Goal: Contribute content: Contribute content

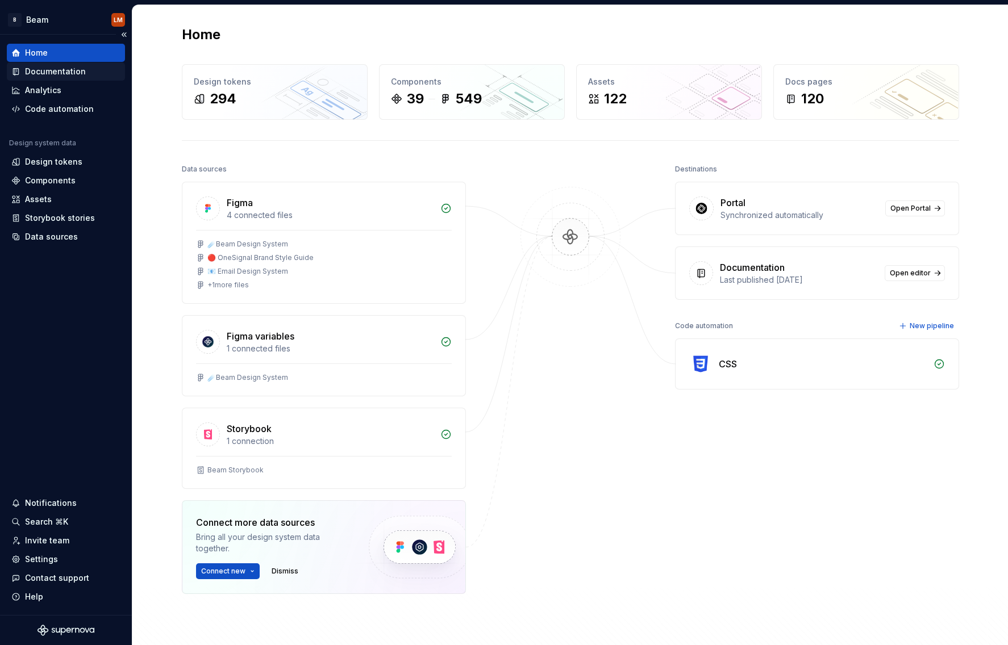
click at [70, 68] on div "Documentation" at bounding box center [55, 71] width 61 height 11
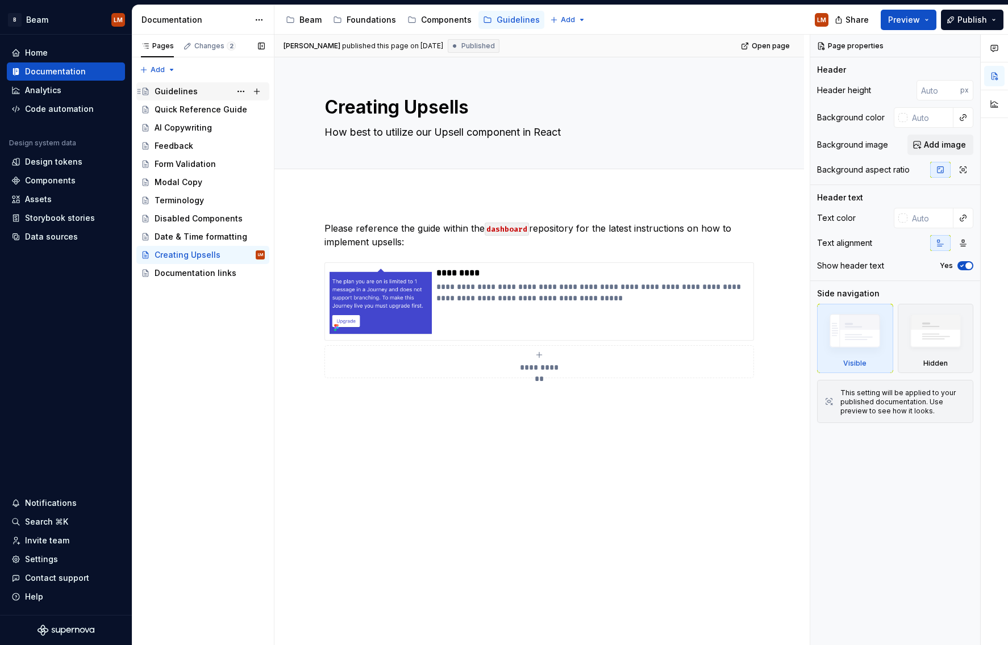
click at [190, 89] on div "Guidelines" at bounding box center [176, 91] width 43 height 11
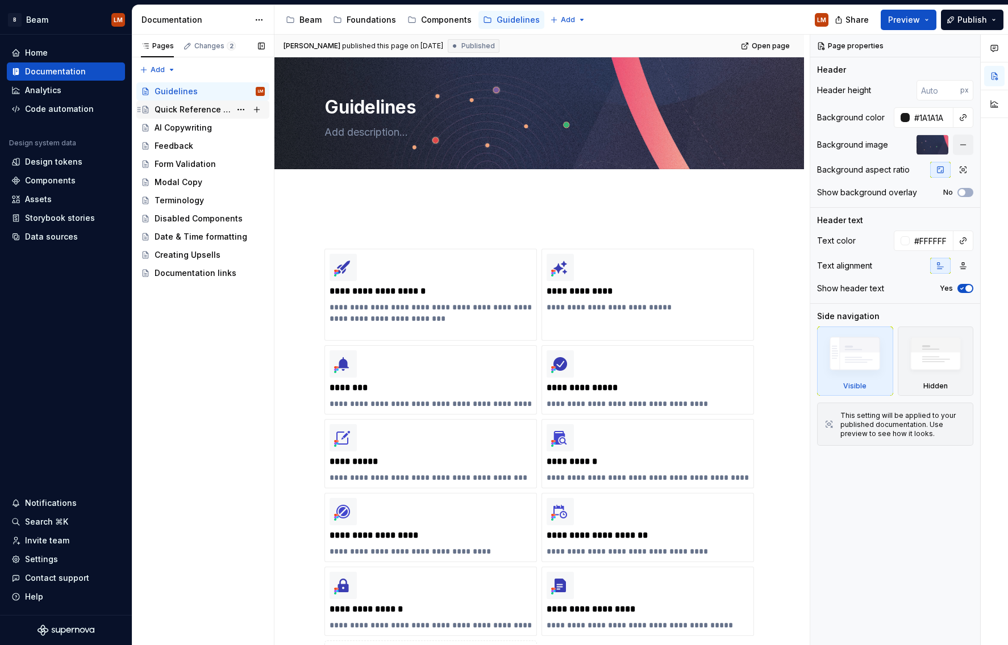
click at [198, 107] on div "Quick Reference Guide" at bounding box center [193, 109] width 76 height 11
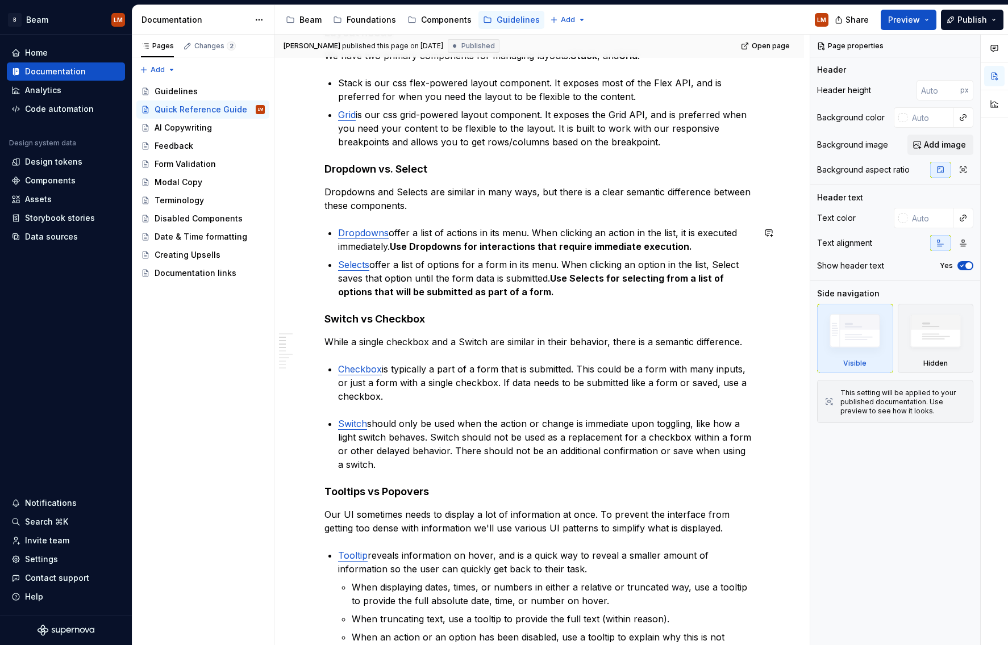
scroll to position [440, 0]
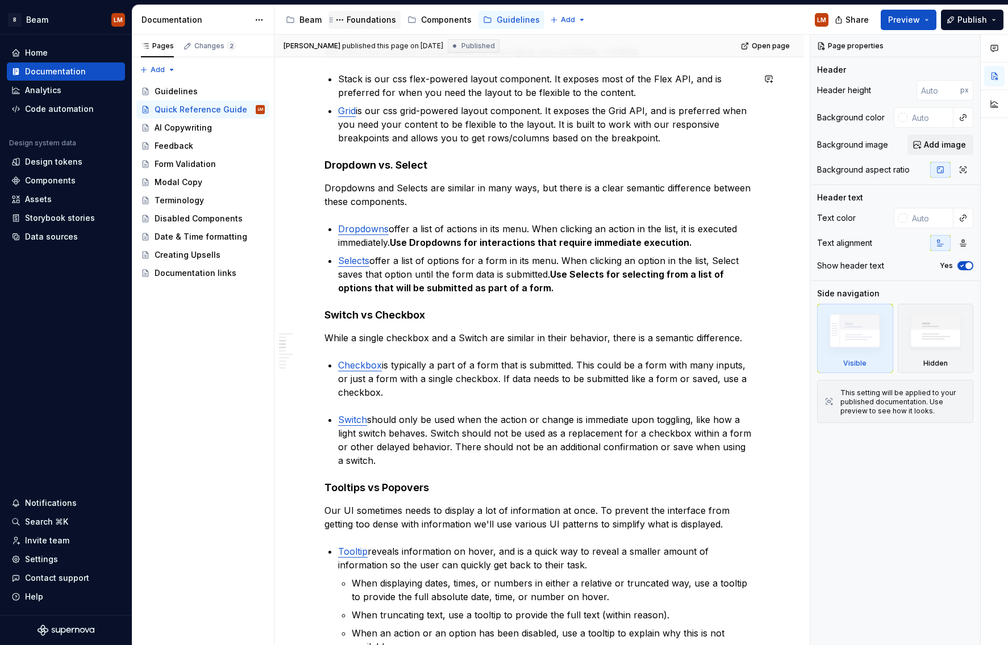
click at [381, 12] on div "Foundations" at bounding box center [364, 20] width 72 height 18
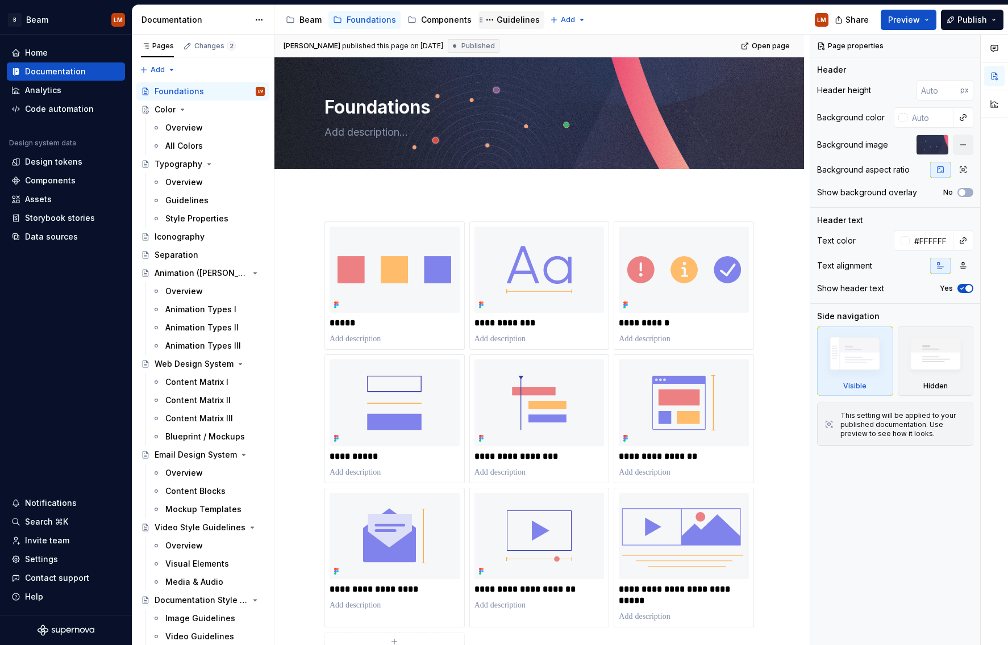
click at [503, 18] on div "Guidelines" at bounding box center [517, 19] width 43 height 11
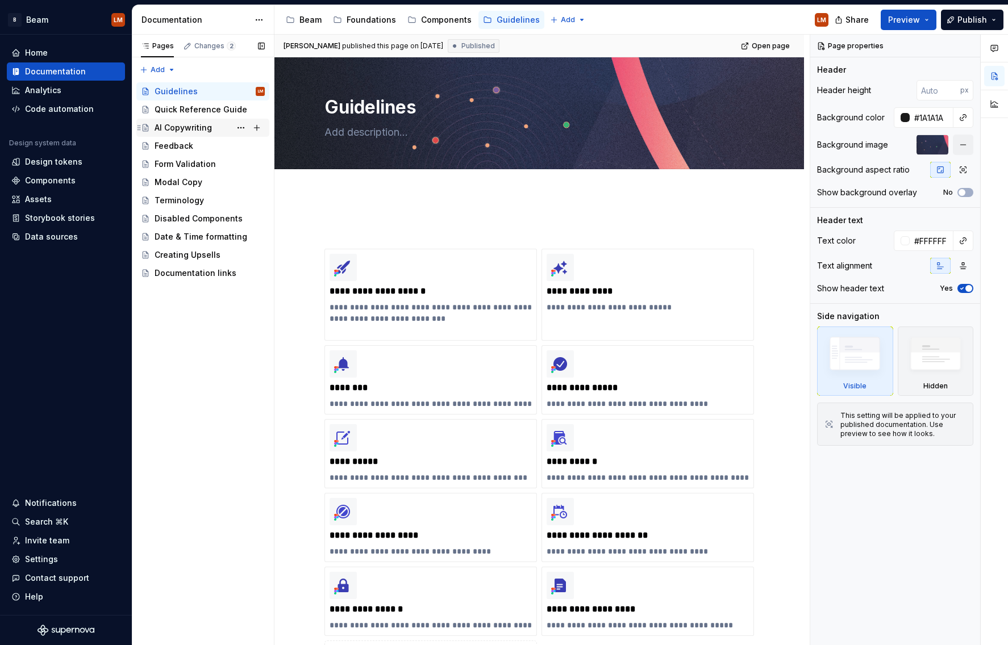
click at [191, 128] on div "AI Copywriting" at bounding box center [183, 127] width 57 height 11
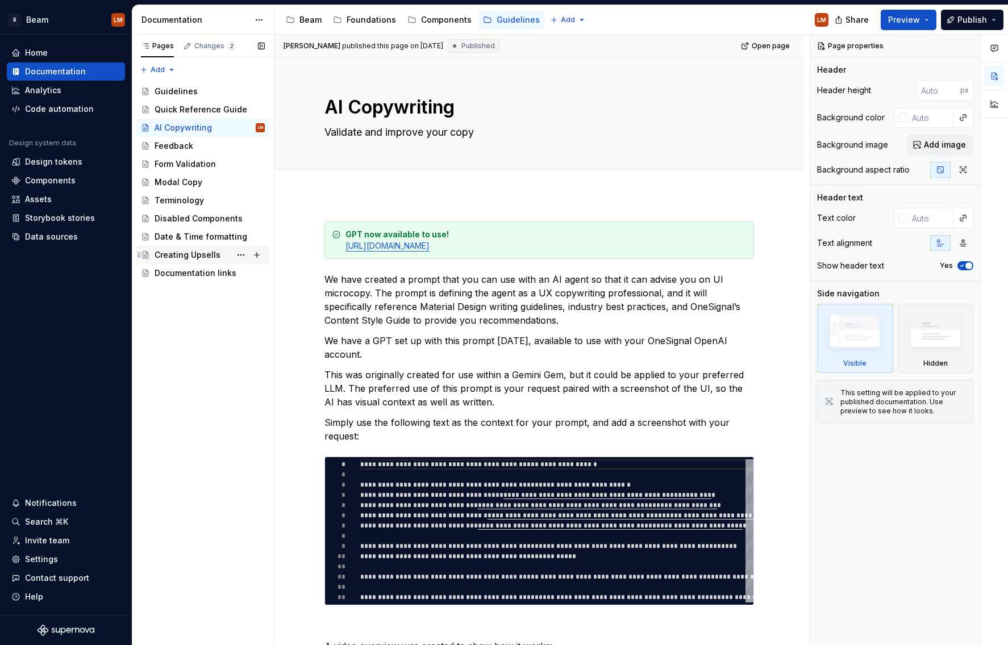
click at [199, 254] on div "Creating Upsells" at bounding box center [188, 254] width 66 height 11
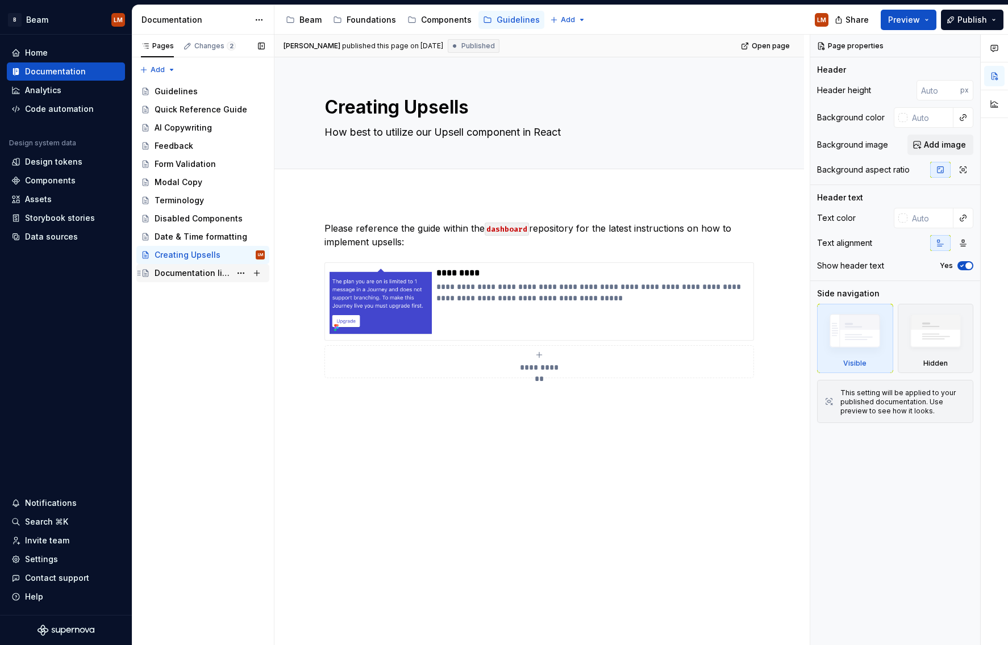
click at [199, 270] on div "Documentation links" at bounding box center [193, 273] width 76 height 11
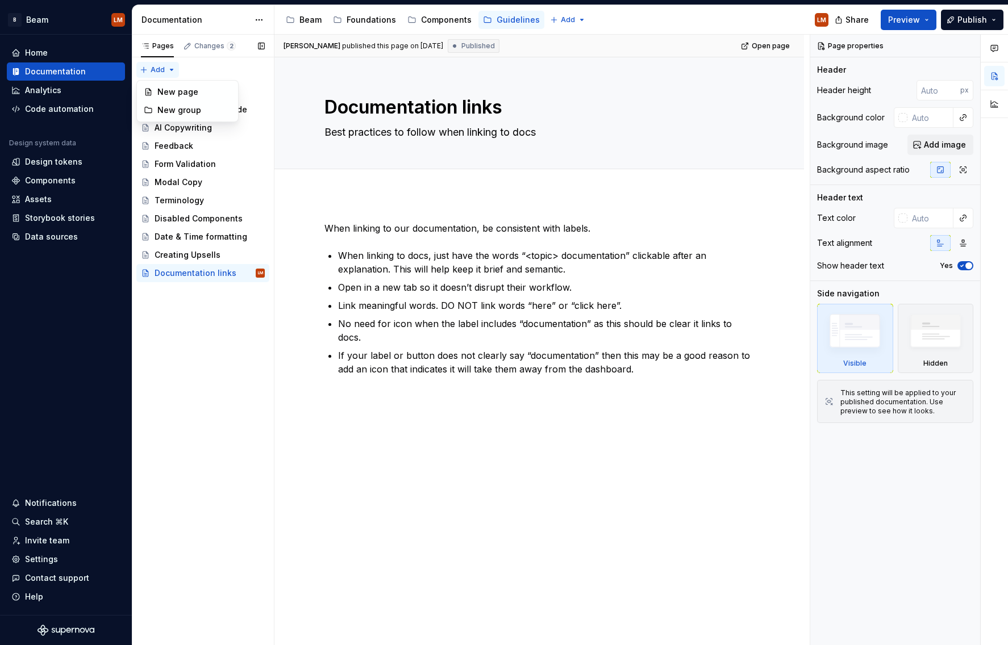
type textarea "*"
click at [168, 71] on div "Pages Changes 2 Add Accessibility guide for tree Page tree. Navigate the tree w…" at bounding box center [203, 340] width 142 height 611
click at [181, 88] on div "New page" at bounding box center [194, 91] width 74 height 11
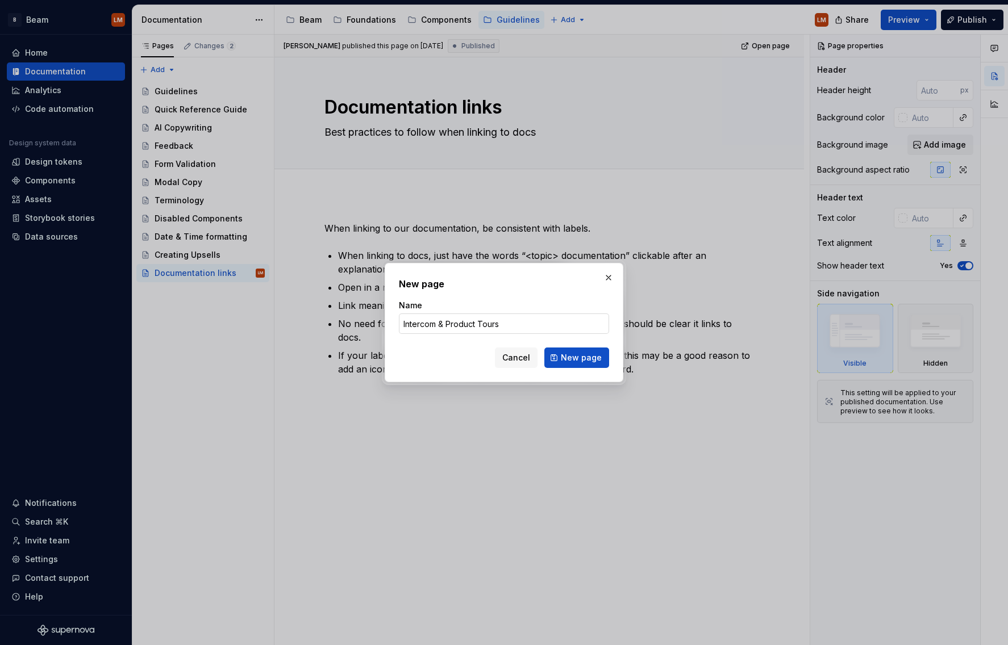
click at [478, 325] on input "Intercom & Product Tours" at bounding box center [504, 324] width 210 height 20
type input "Intercom & Product Launch Tours"
click at [570, 359] on span "New page" at bounding box center [581, 357] width 41 height 11
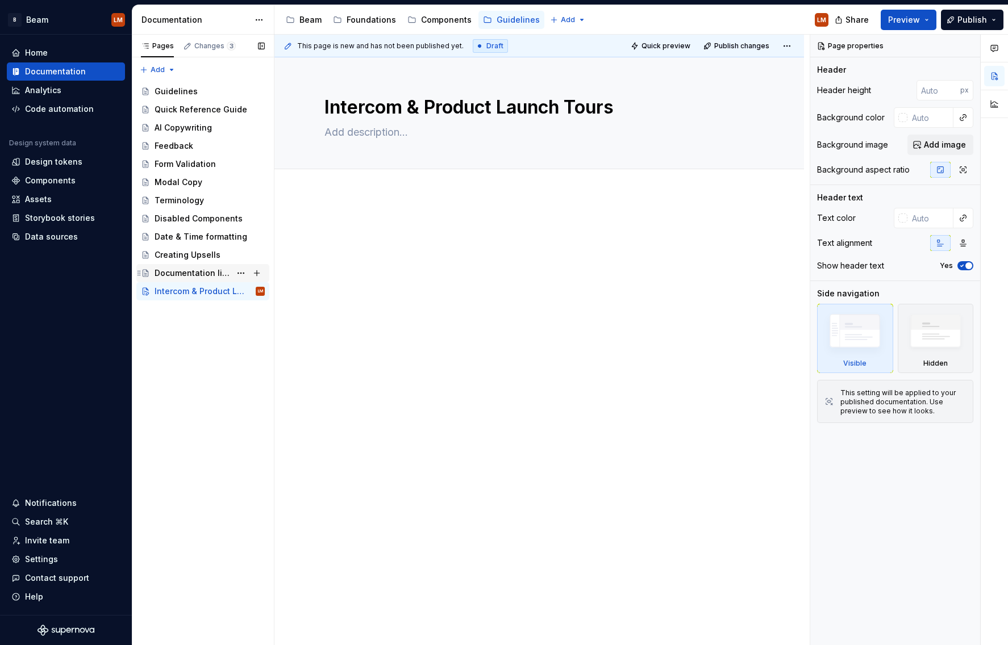
click at [207, 274] on div "Documentation links" at bounding box center [193, 273] width 76 height 11
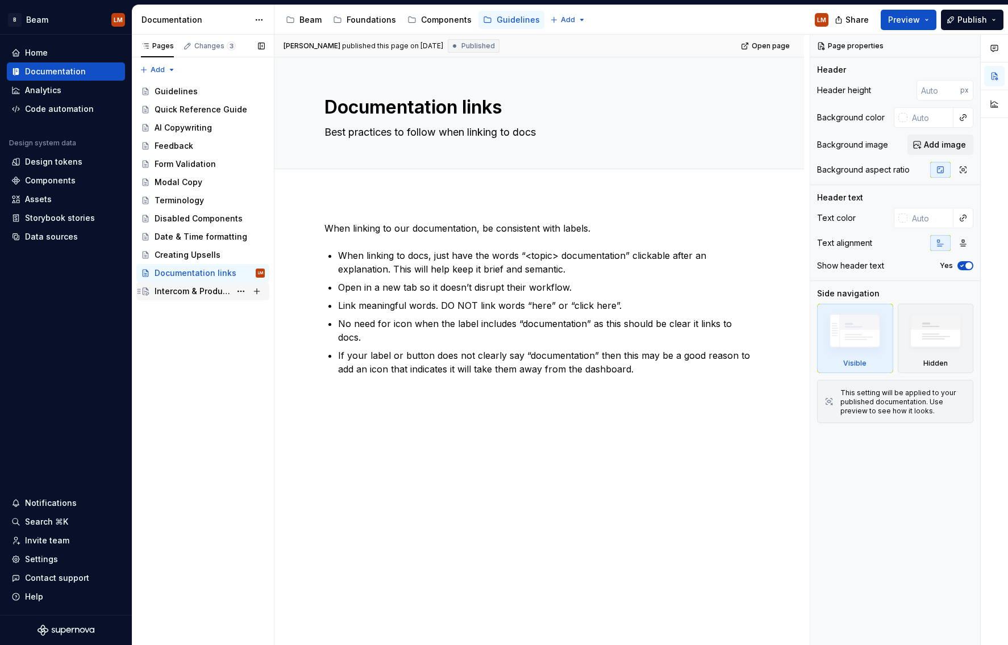
click at [207, 287] on div "Intercom & Product Launch Tours" at bounding box center [193, 291] width 76 height 11
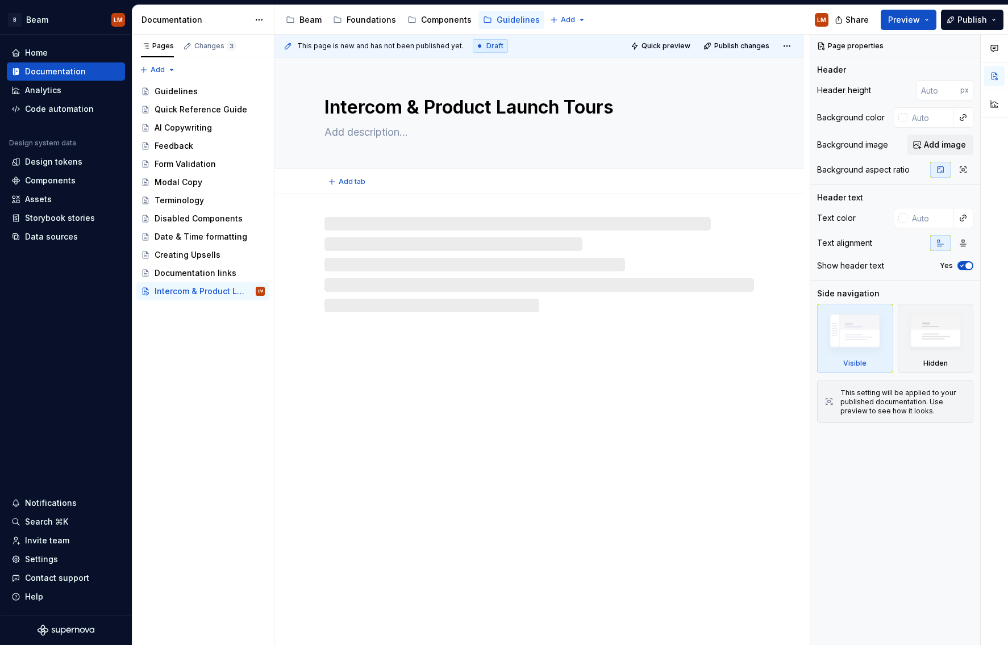
click at [365, 128] on textarea at bounding box center [536, 132] width 429 height 18
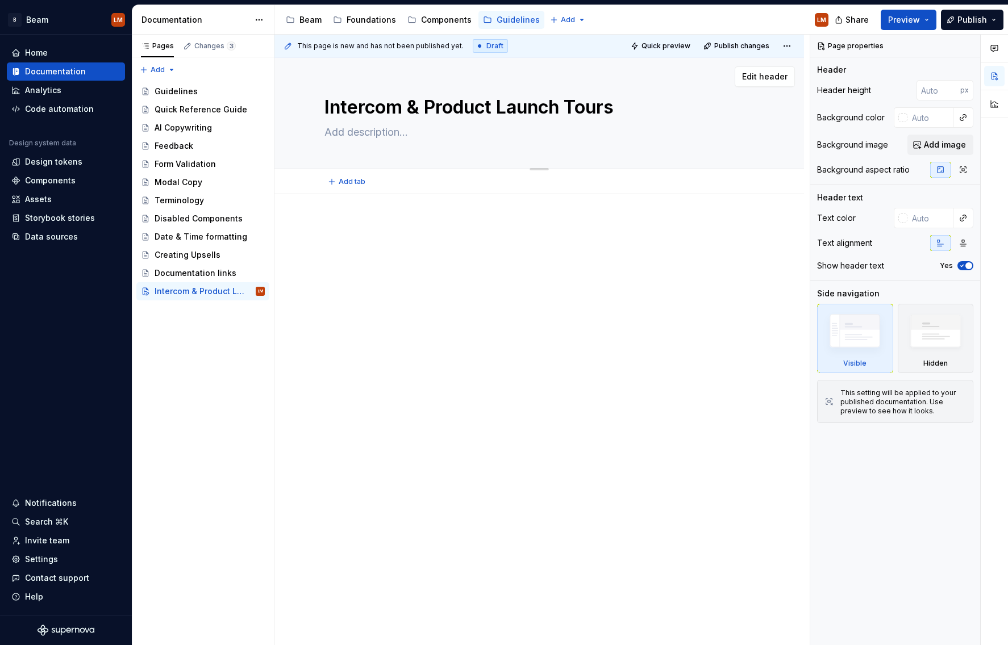
click at [358, 135] on textarea at bounding box center [536, 132] width 429 height 18
type textarea "*"
type textarea "G"
type textarea "*"
type textarea "Gu"
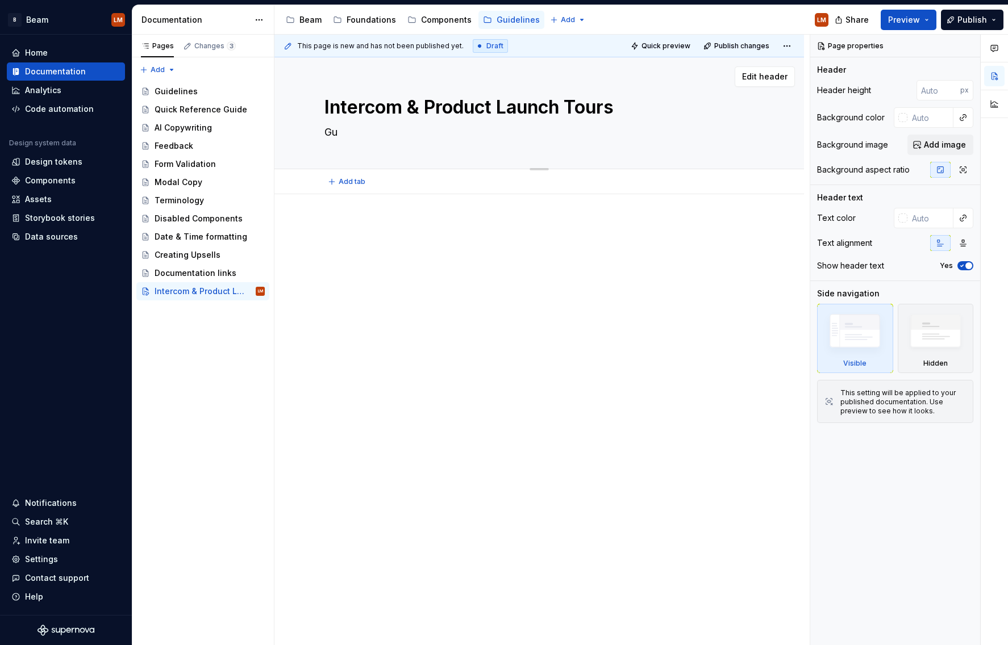
type textarea "*"
type textarea "Gui"
type textarea "*"
type textarea "Guid"
type textarea "*"
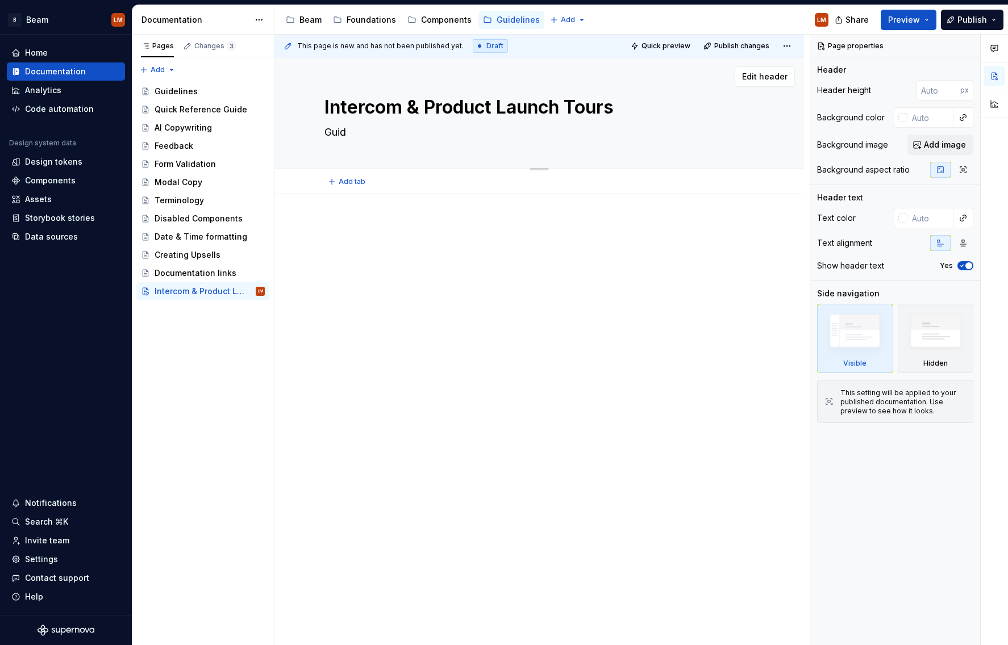
type textarea "Guide"
type textarea "*"
type textarea "Guidel"
type textarea "*"
type textarea "Guideli"
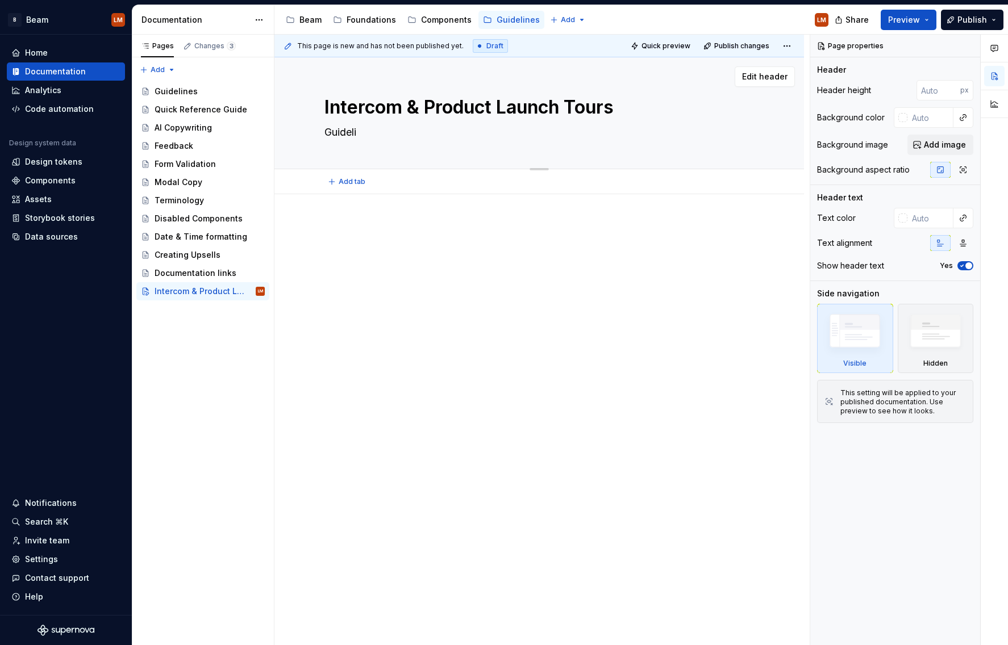
type textarea "*"
type textarea "Guidelin"
type textarea "*"
type textarea "Guideline"
type textarea "*"
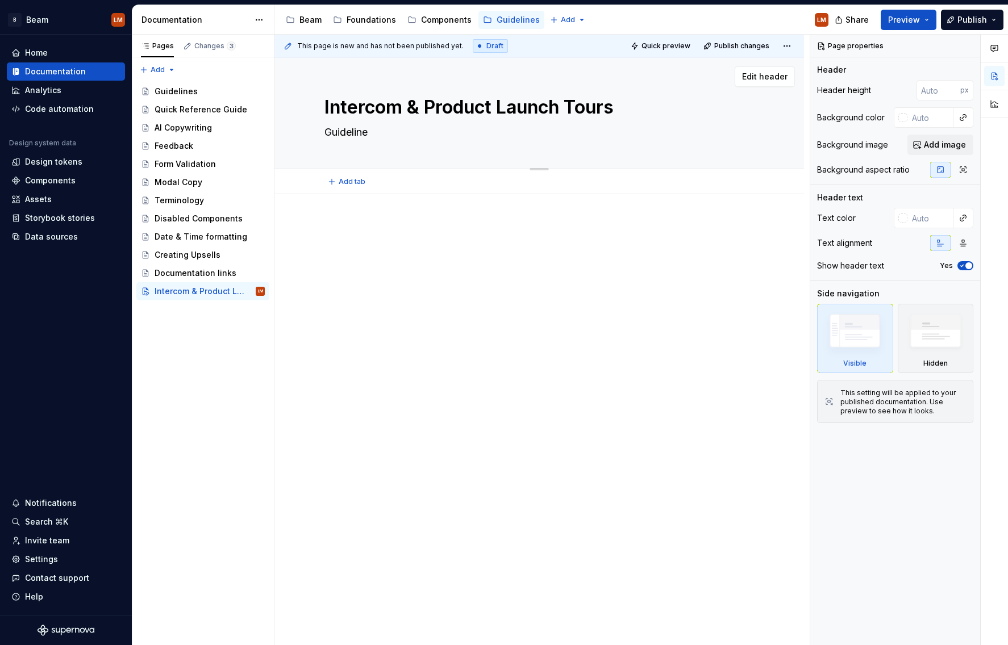
type textarea "Guidelines"
type textarea "*"
type textarea "Guidelines a"
type textarea "*"
type textarea "Guidelines and"
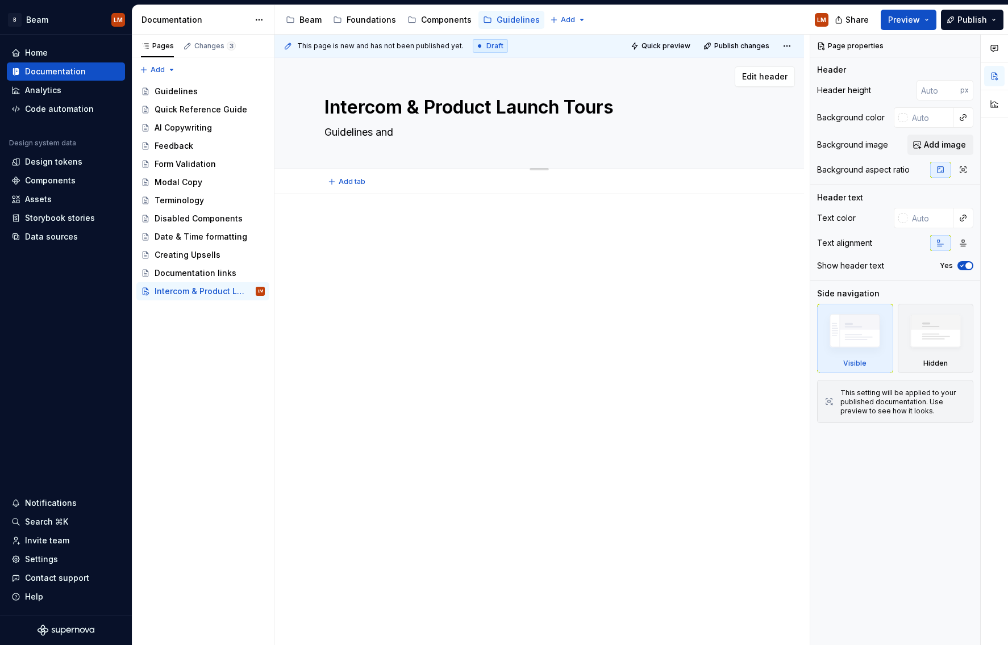
type textarea "*"
type textarea "Guidelines and"
type textarea "*"
type textarea "Guidelines and b"
type textarea "*"
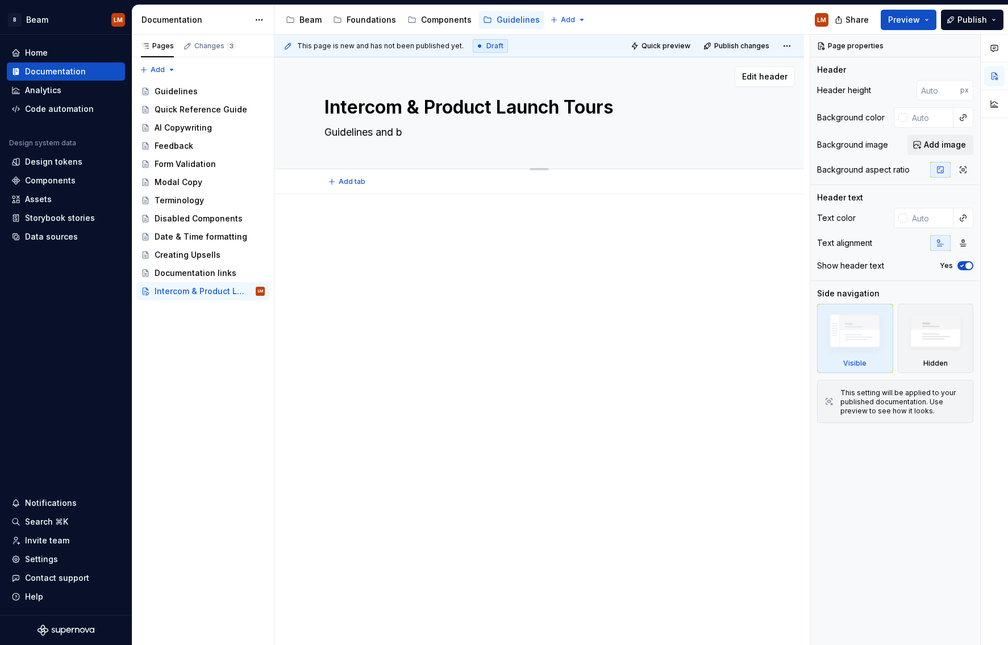
type textarea "Guidelines and be"
type textarea "*"
type textarea "Guidelines and bes"
type textarea "*"
type textarea "Guidelines and best"
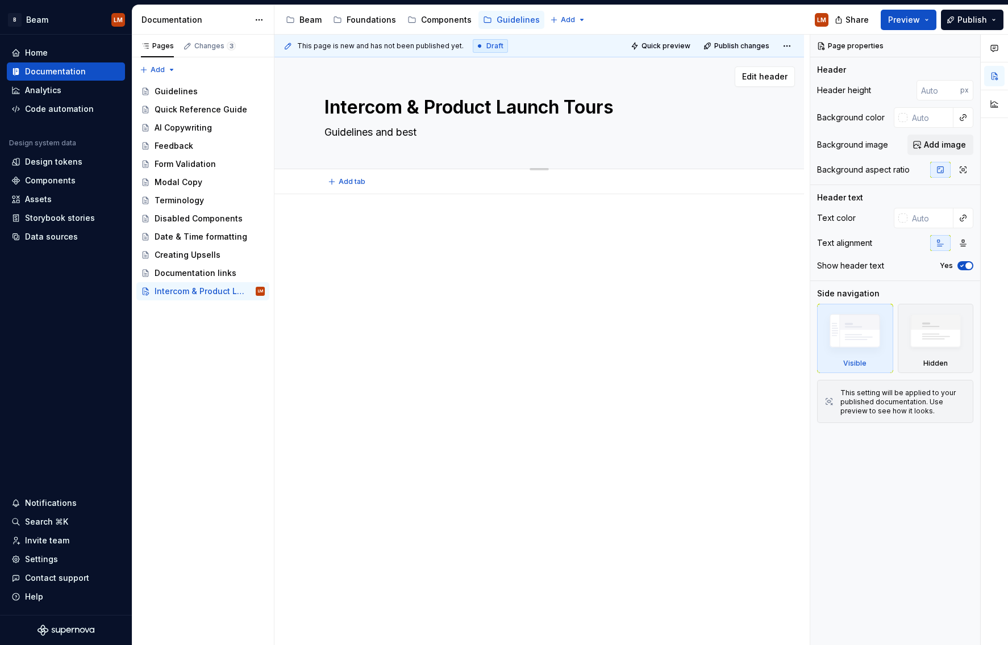
type textarea "*"
type textarea "Guidelines and best"
type textarea "*"
type textarea "Guidelines and best p"
type textarea "*"
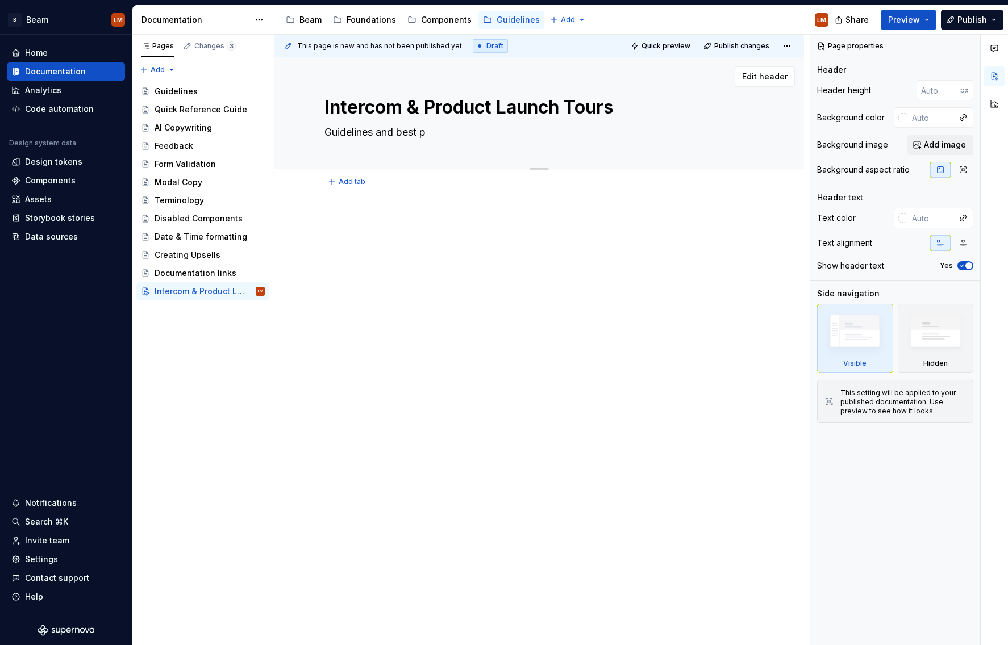
type textarea "Guidelines and best pr"
type textarea "*"
type textarea "Guidelines and best pra"
type textarea "*"
type textarea "Guidelines and best prac"
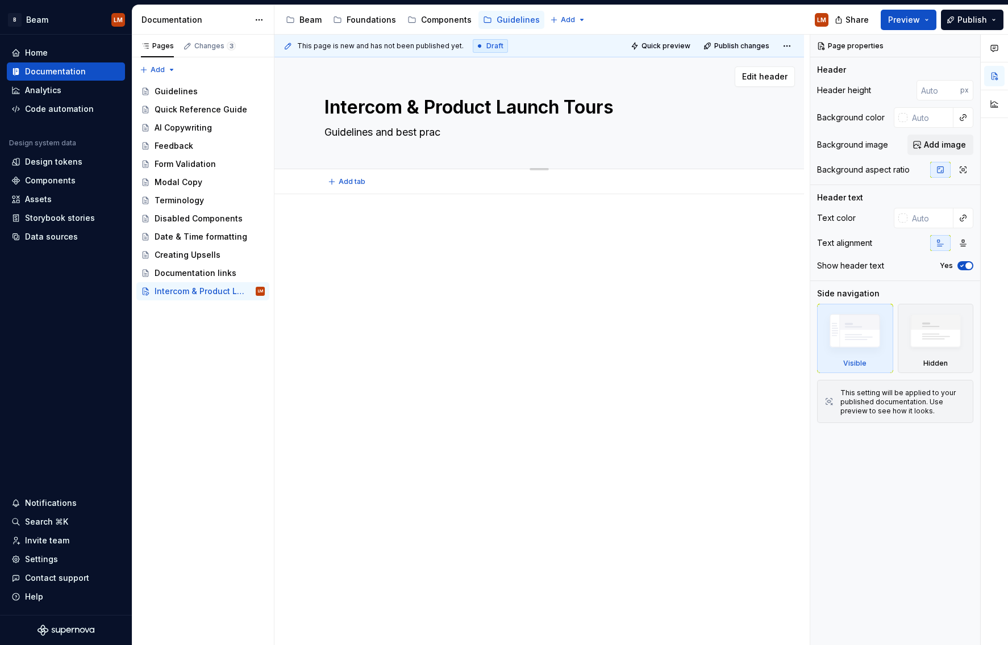
type textarea "*"
type textarea "Guidelines and best pract"
type textarea "*"
type textarea "Guidelines and best practi"
type textarea "*"
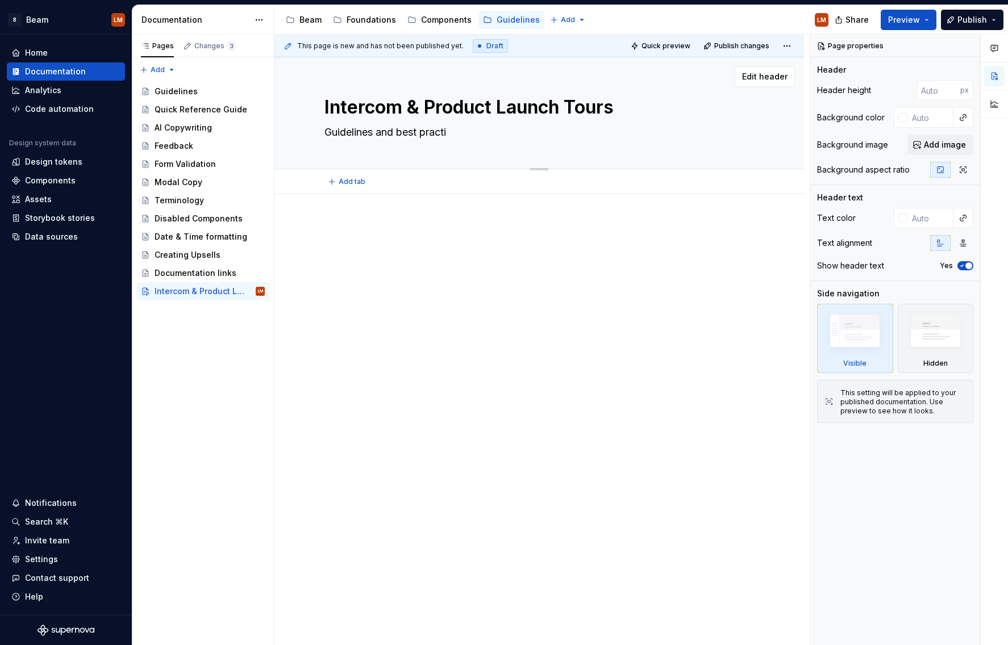
type textarea "Guidelines and best practic"
type textarea "*"
type textarea "Guidelines and best practice"
type textarea "*"
type textarea "Guidelines and best practices"
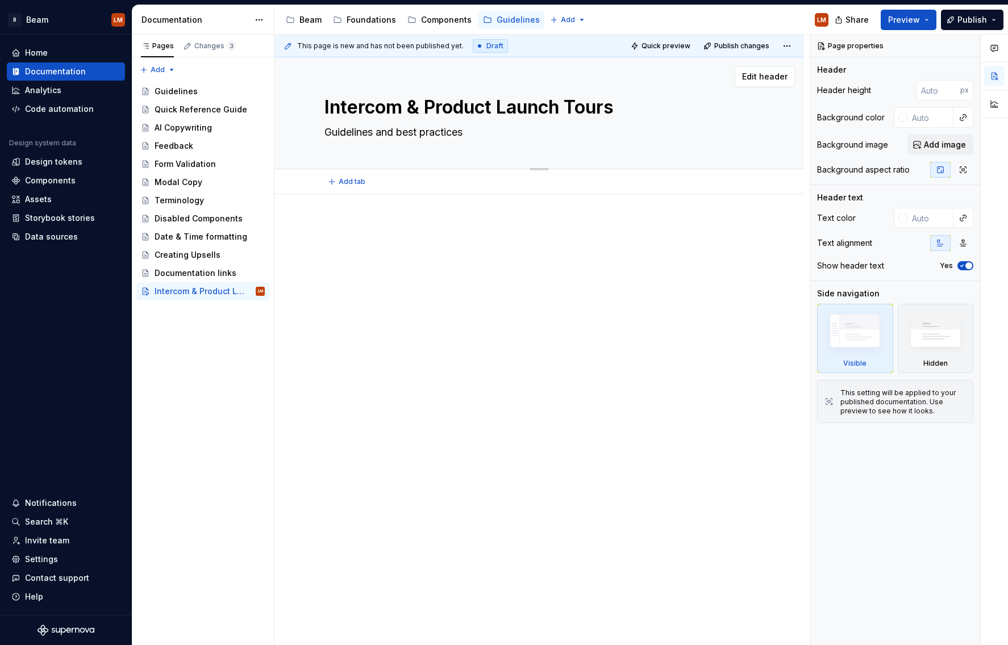
type textarea "*"
type textarea "Guidelines and best practices"
type textarea "*"
type textarea "Guidelines and best practices w"
type textarea "*"
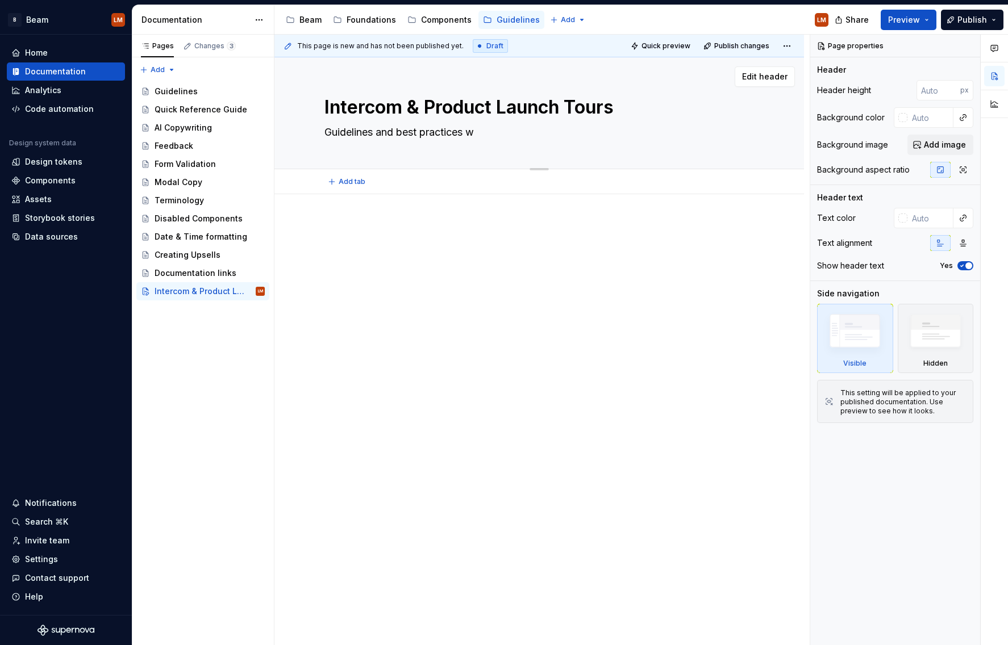
type textarea "Guidelines and best practices wh"
type textarea "*"
type textarea "Guidelines and best practices whe"
type textarea "*"
type textarea "Guidelines and best practices when"
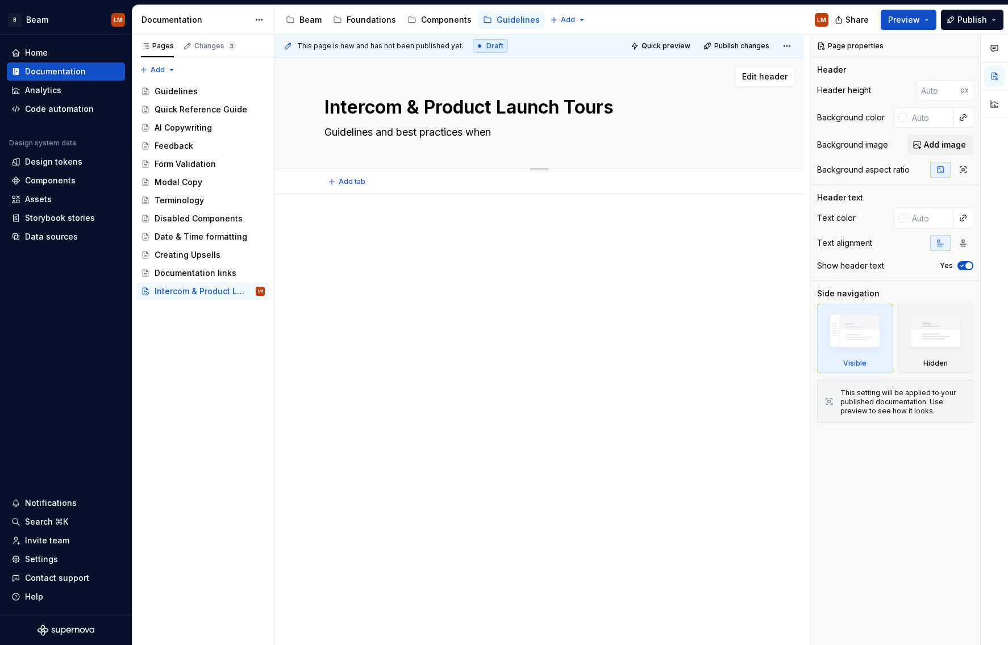
type textarea "*"
type textarea "Guidelines and best practices when"
type textarea "*"
type textarea "Guidelines and best practices when us"
type textarea "*"
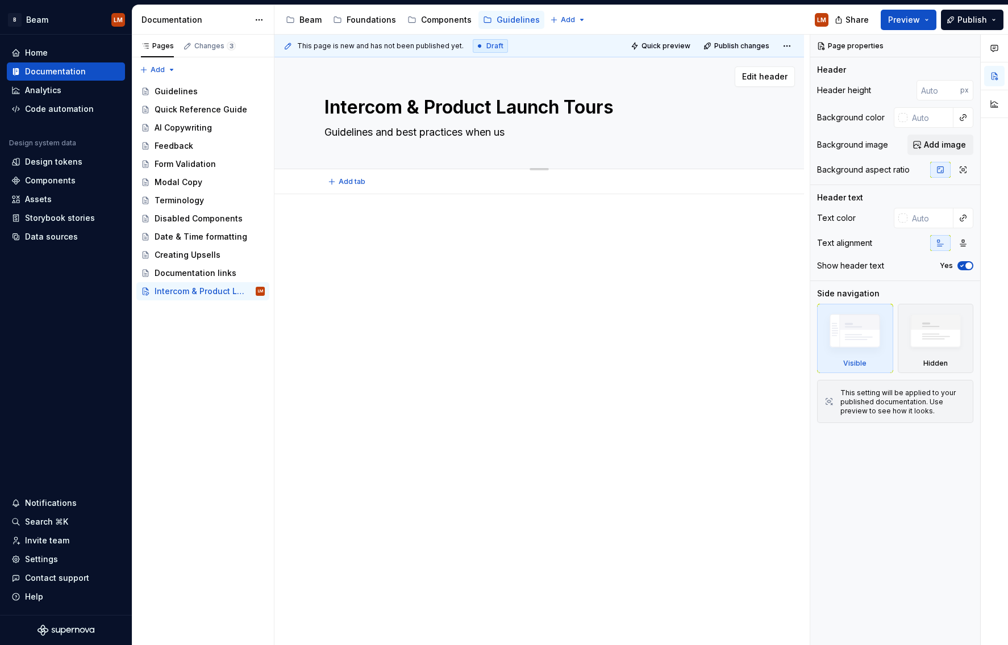
type textarea "Guidelines and best practices when usi"
type textarea "*"
type textarea "Guidelines and best practices when usio"
type textarea "*"
type textarea "Guidelines and best practices when usion"
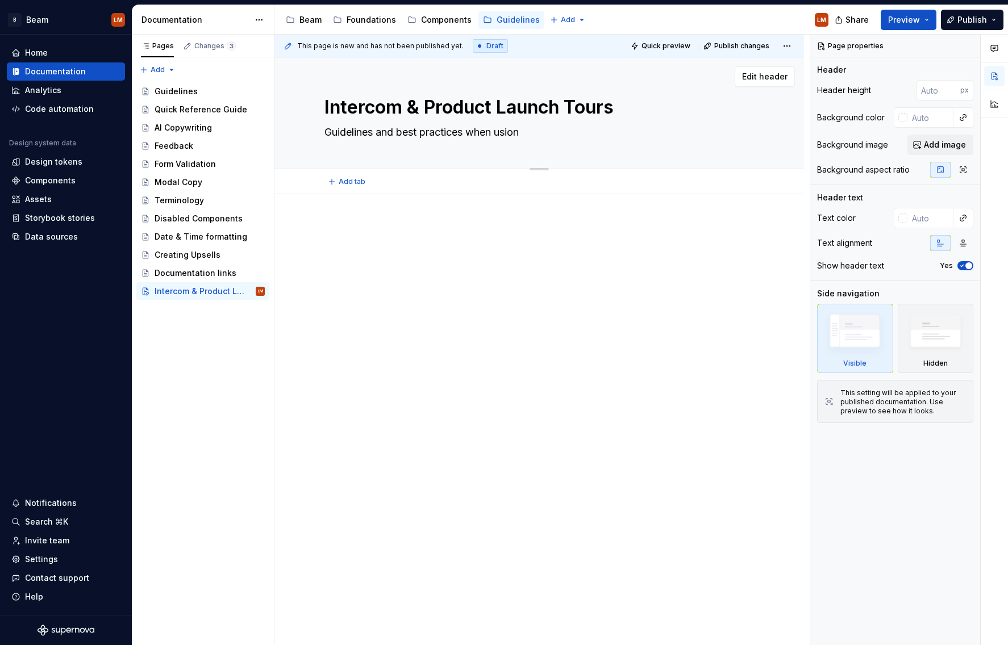
type textarea "*"
type textarea "Guidelines and best practices when usiong"
type textarea "*"
type textarea "Guidelines and best practices when usiong"
type textarea "*"
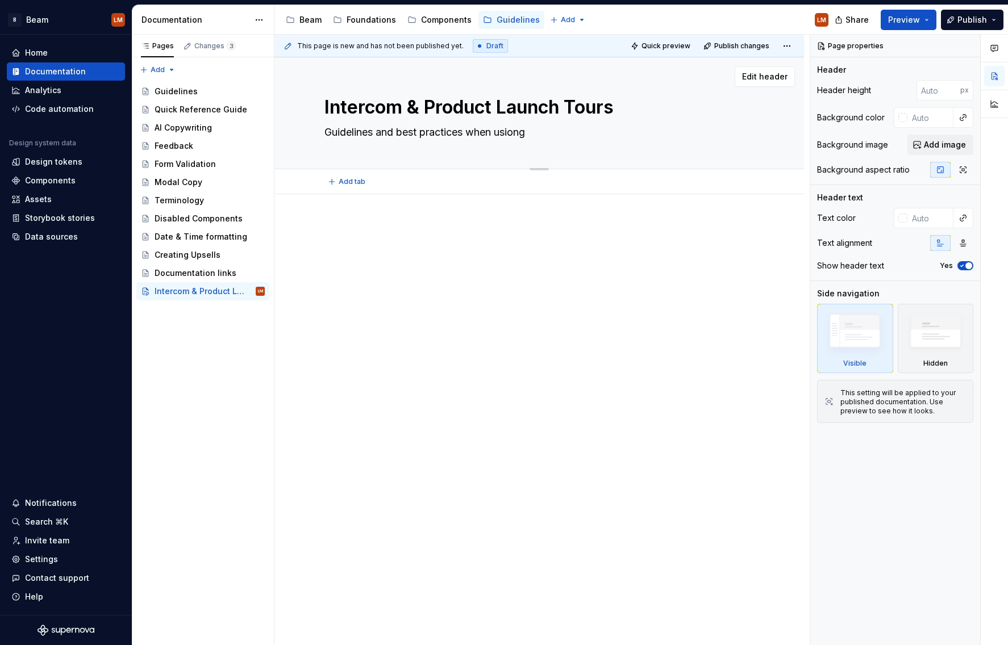
type textarea "Guidelines and best practices when usiong"
type textarea "*"
type textarea "Guidelines and best practices when usion"
type textarea "*"
type textarea "Guidelines and best practices when usio"
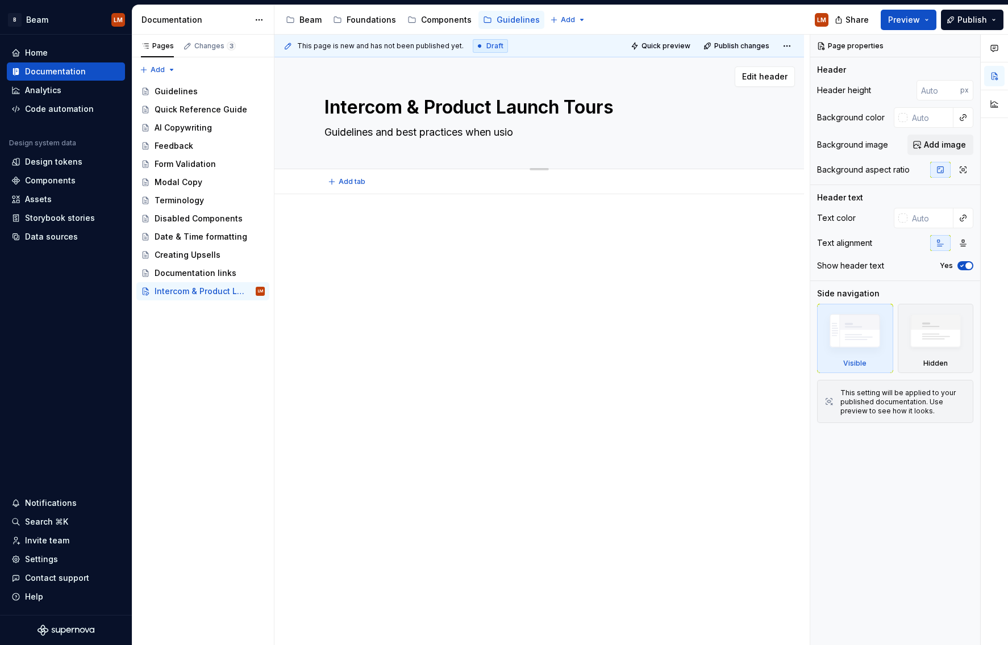
type textarea "*"
type textarea "Guidelines and best practices when usi"
type textarea "*"
type textarea "Guidelines and best practices when usin"
type textarea "*"
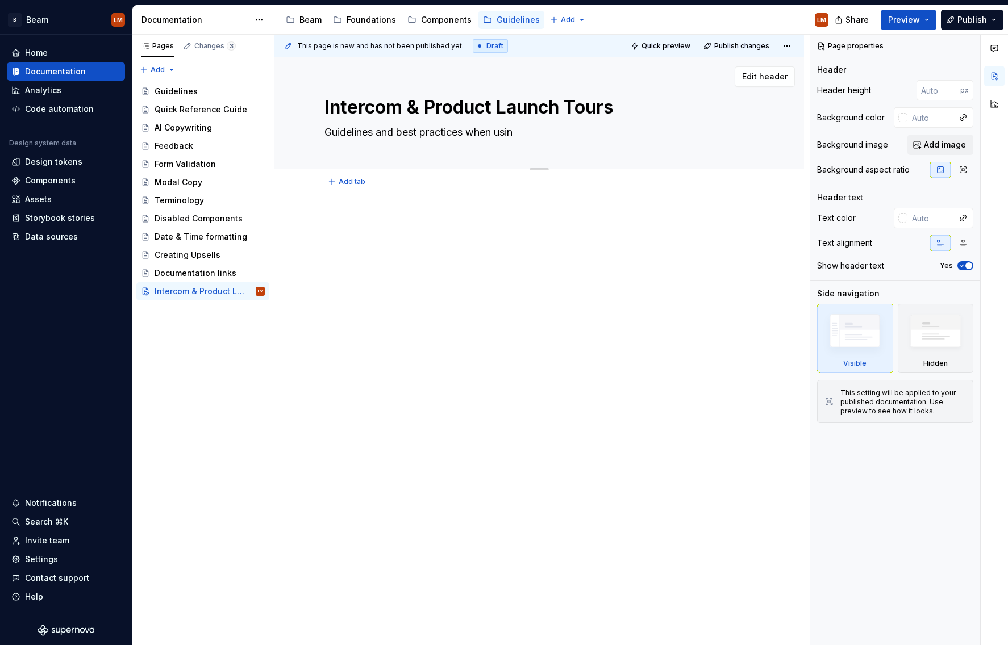
type textarea "Guidelines and best practices when using"
type textarea "*"
type textarea "Guidelines and best practices when using"
type textarea "*"
type textarea "Guidelines and best practices when using I"
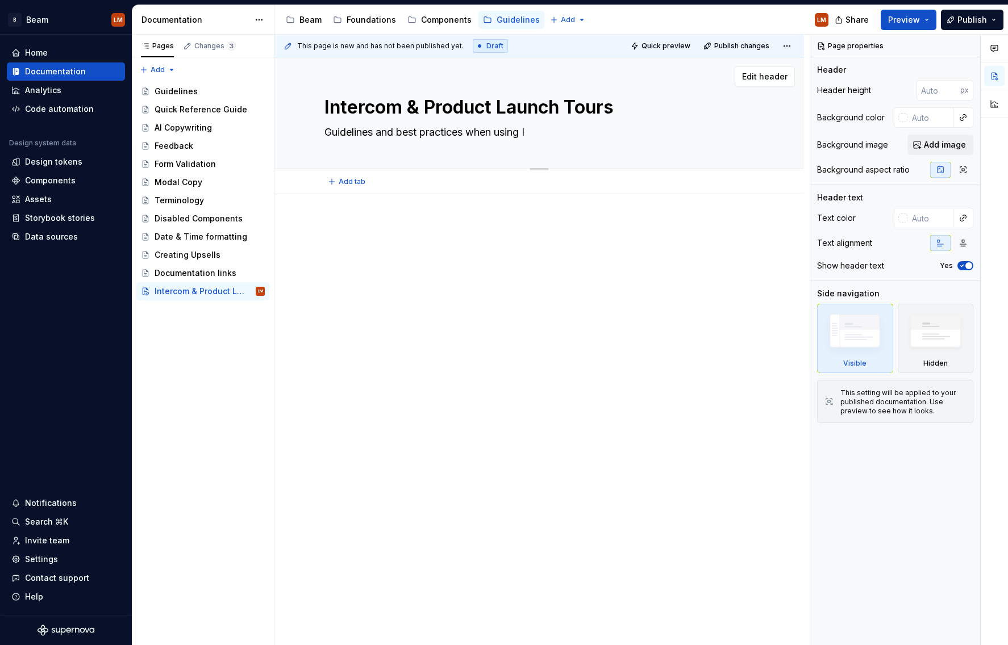
type textarea "*"
type textarea "Guidelines and best practices when using In"
type textarea "*"
type textarea "Guidelines and best practices when using Int"
type textarea "*"
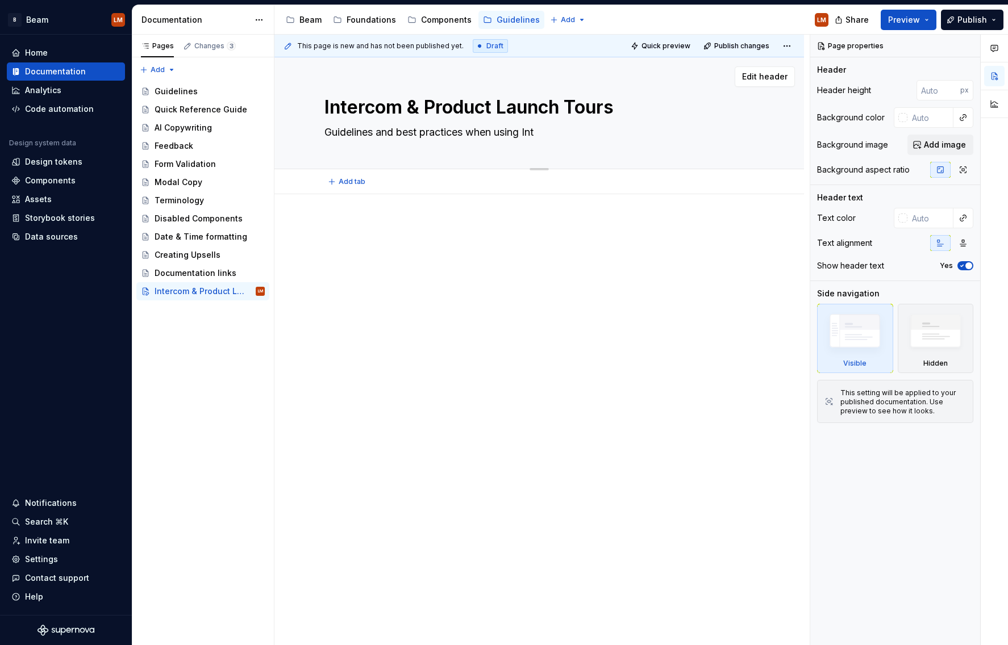
type textarea "Guidelines and best practices when using Inte"
type textarea "*"
type textarea "Guidelines and best practices when using Inter"
type textarea "*"
type textarea "Guidelines and best practices when using Interc"
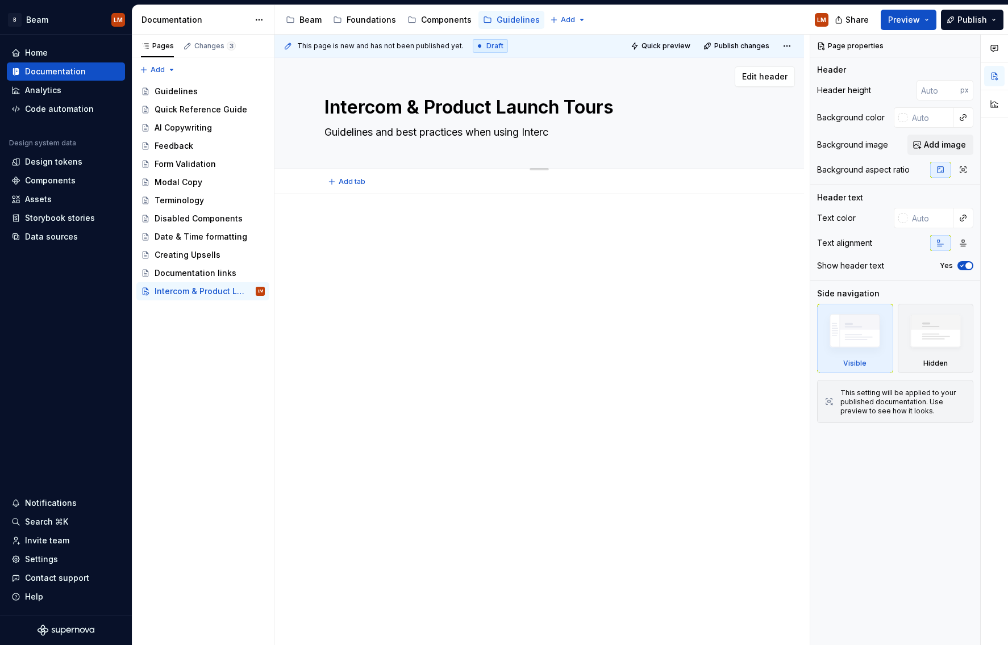
type textarea "*"
type textarea "Guidelines and best practices when using Interco"
type textarea "*"
type textarea "Guidelines and best practices when using Intercom"
type textarea "*"
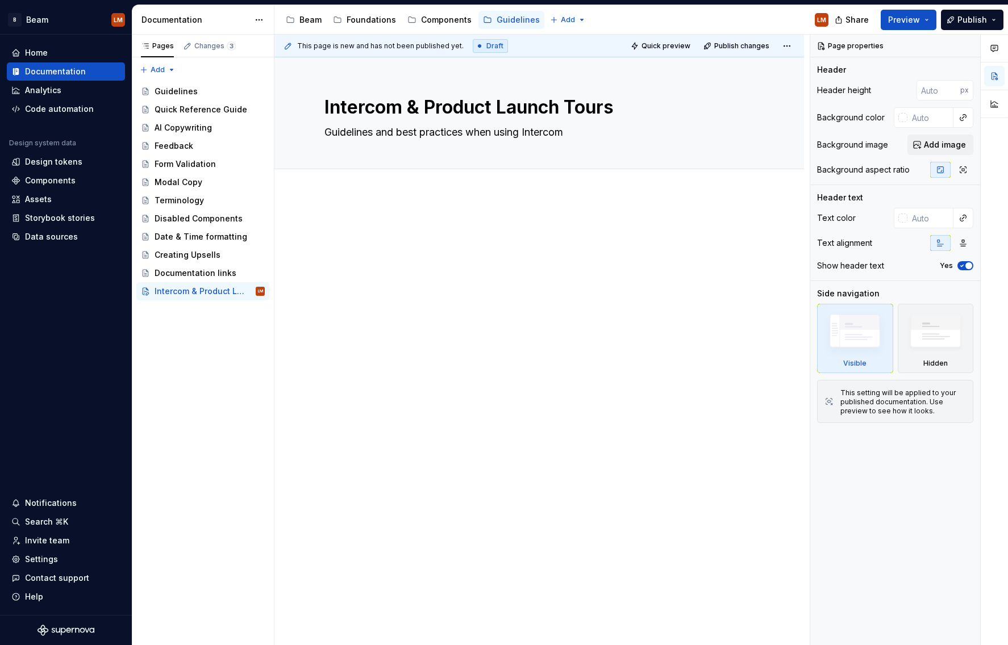
type textarea "Guidelines and best practices when using Intercom"
click at [340, 260] on div at bounding box center [538, 243] width 429 height 43
click at [371, 210] on div at bounding box center [538, 333] width 529 height 278
type textarea "*"
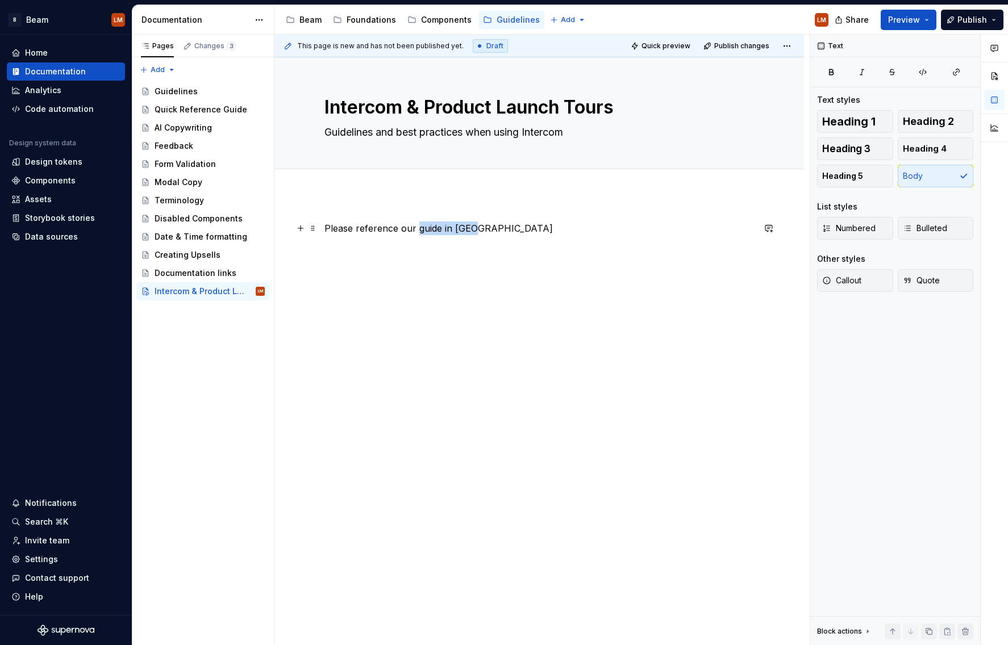
click at [419, 229] on p "Please reference our guide in [GEOGRAPHIC_DATA]" at bounding box center [538, 229] width 429 height 14
click at [517, 235] on div "Please reference our guide in [GEOGRAPHIC_DATA]" at bounding box center [538, 243] width 429 height 43
click at [458, 231] on link "guide in [GEOGRAPHIC_DATA]" at bounding box center [482, 228] width 133 height 11
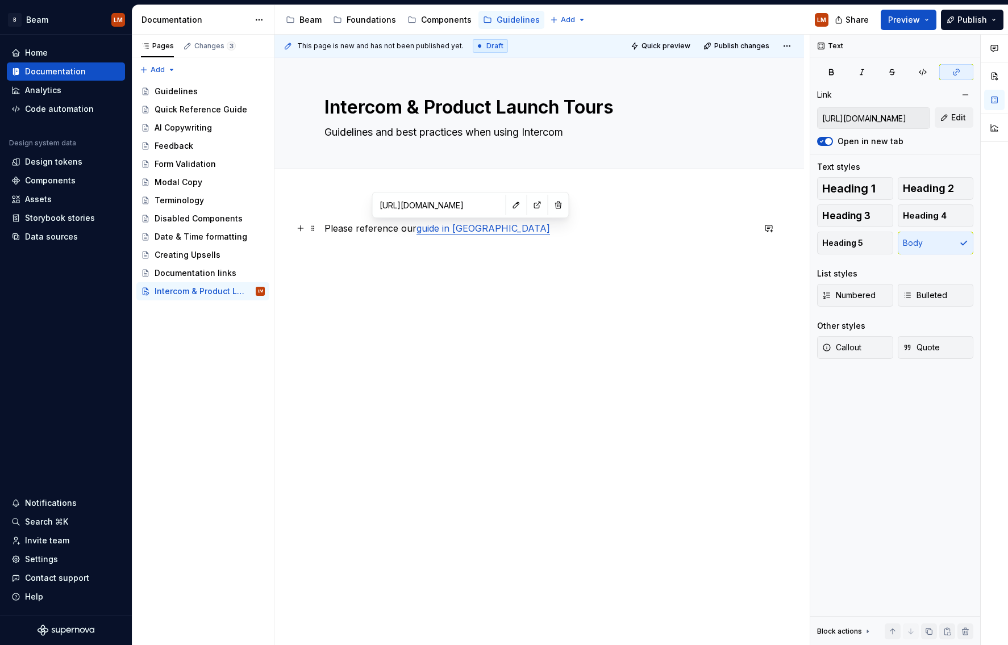
click at [617, 223] on p "Please reference our guide in [GEOGRAPHIC_DATA]" at bounding box center [538, 229] width 429 height 14
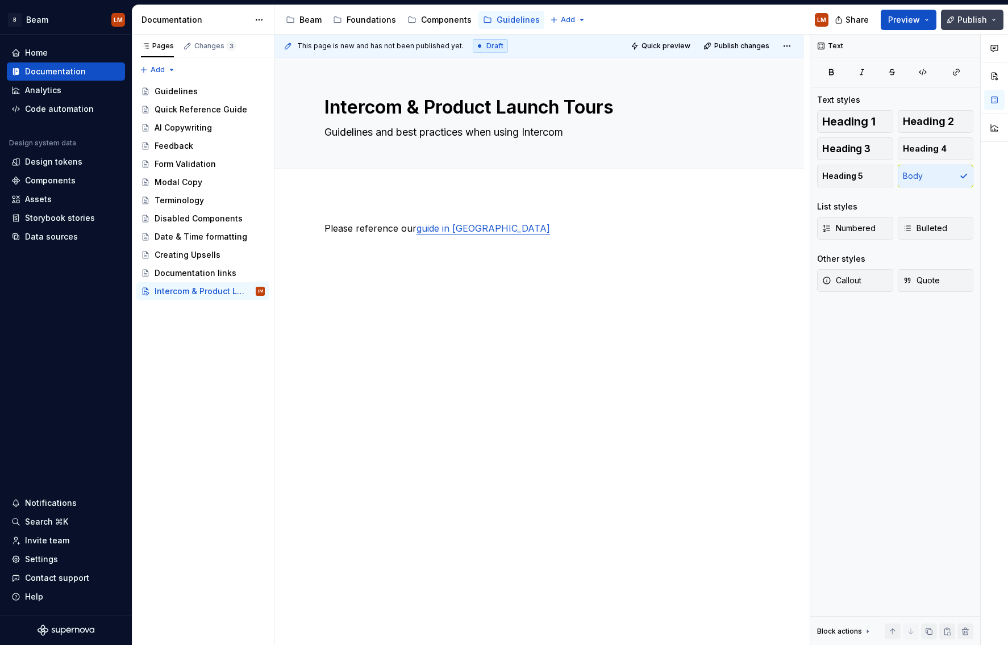
click at [993, 19] on button "Publish" at bounding box center [972, 20] width 62 height 20
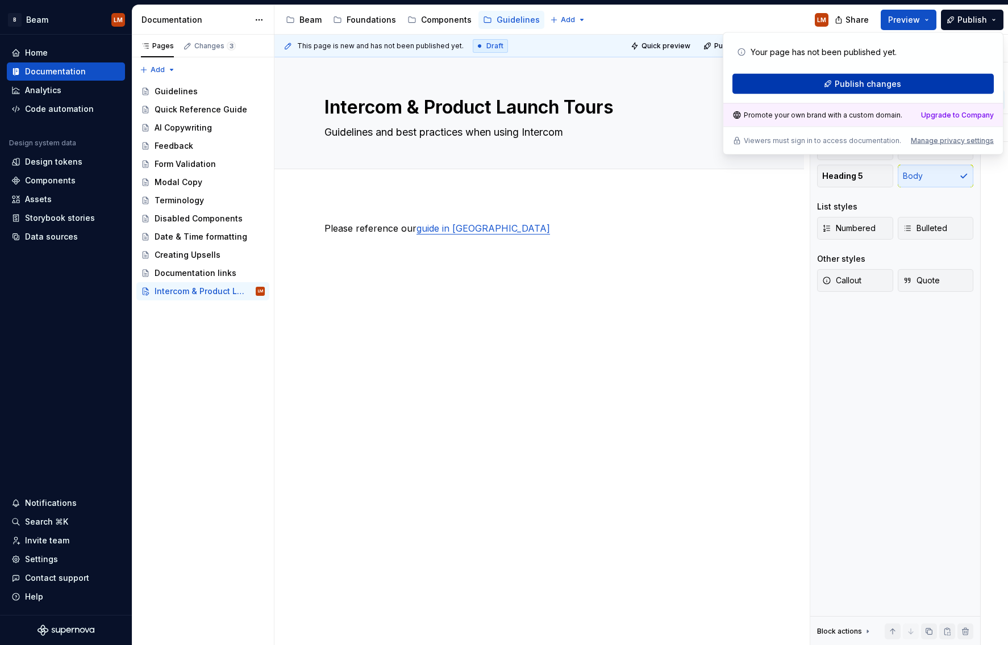
click at [886, 86] on span "Publish changes" at bounding box center [867, 83] width 66 height 11
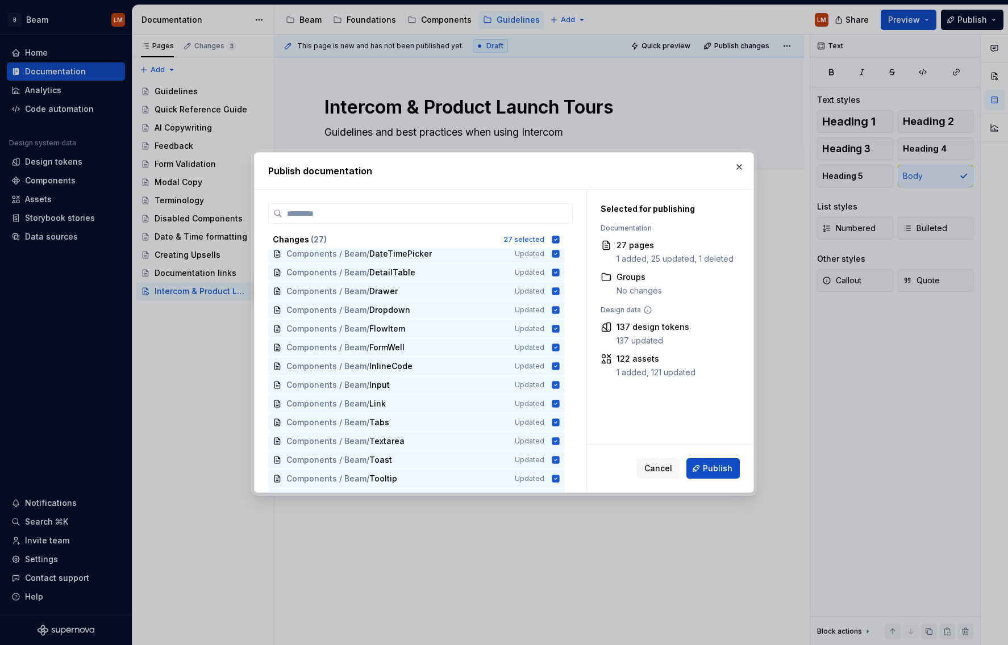
scroll to position [265, 0]
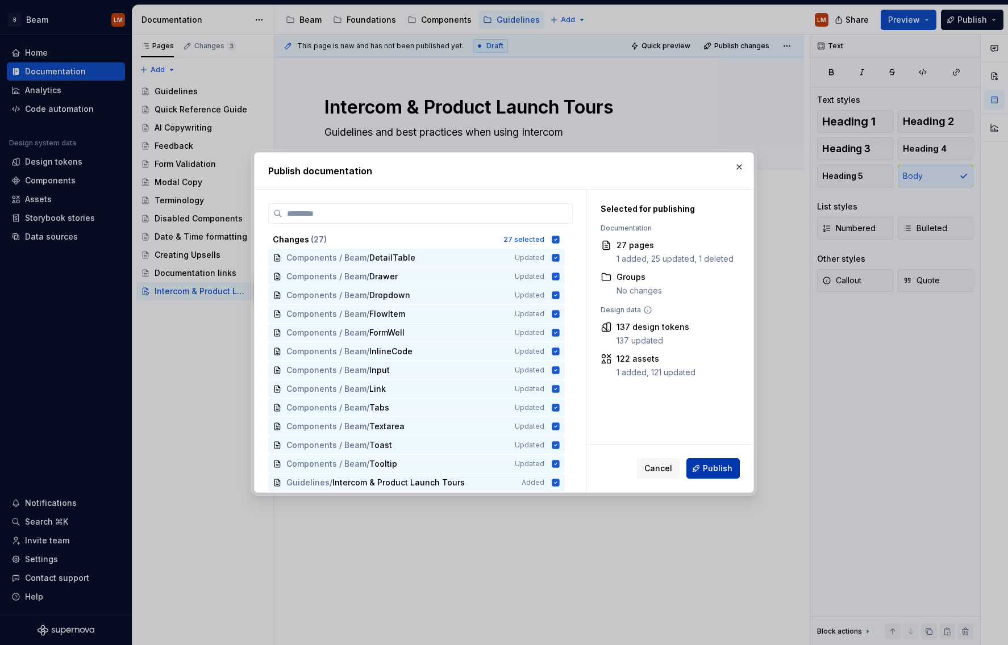
click at [705, 465] on span "Publish" at bounding box center [718, 468] width 30 height 11
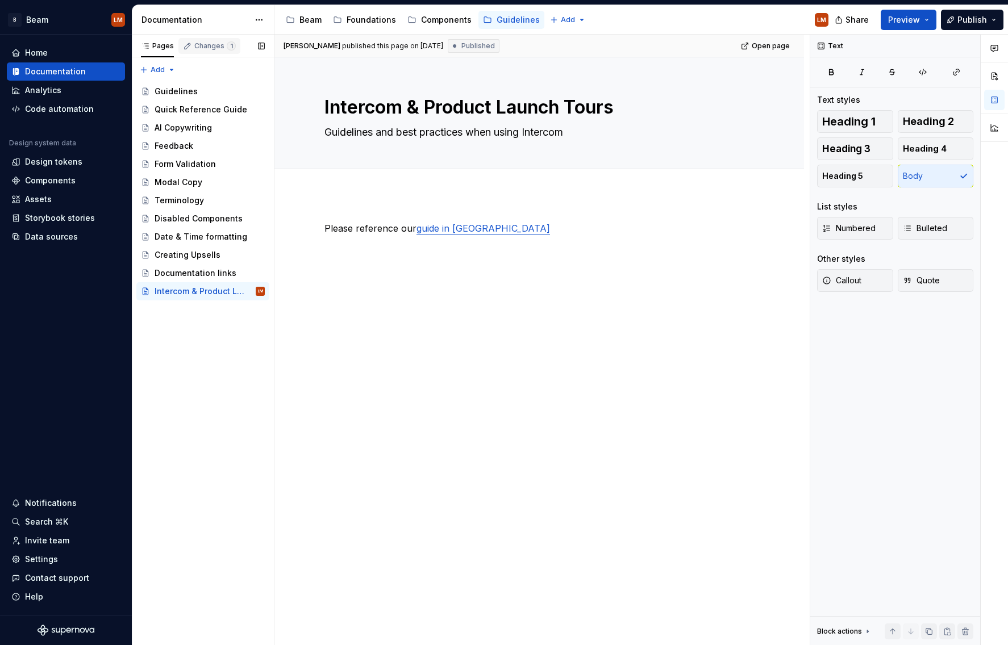
click at [214, 43] on div "Changes 1" at bounding box center [214, 45] width 41 height 9
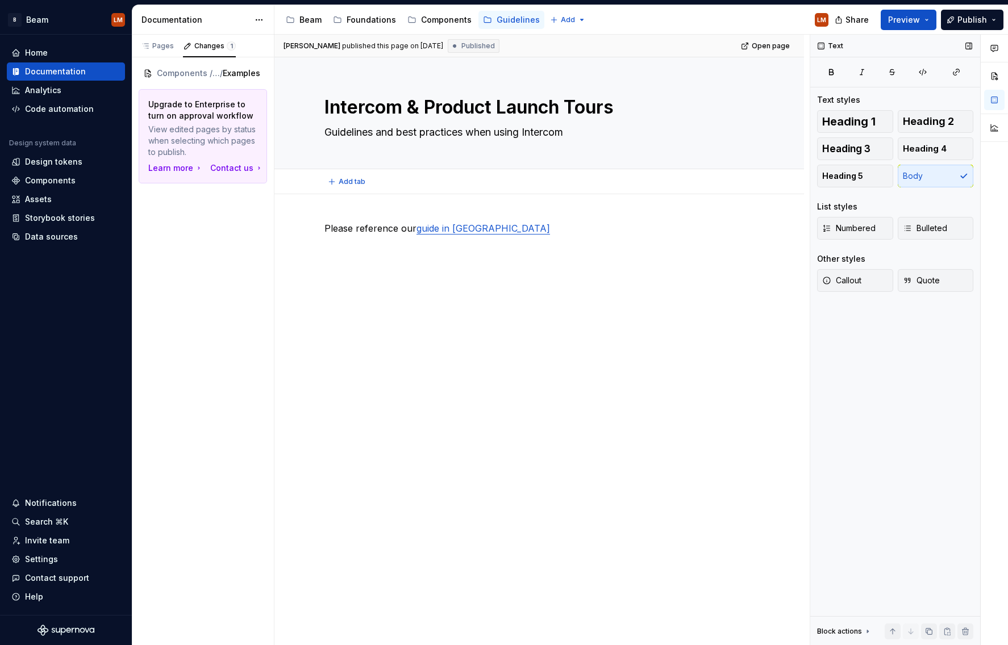
type textarea "*"
